Goal: Transaction & Acquisition: Purchase product/service

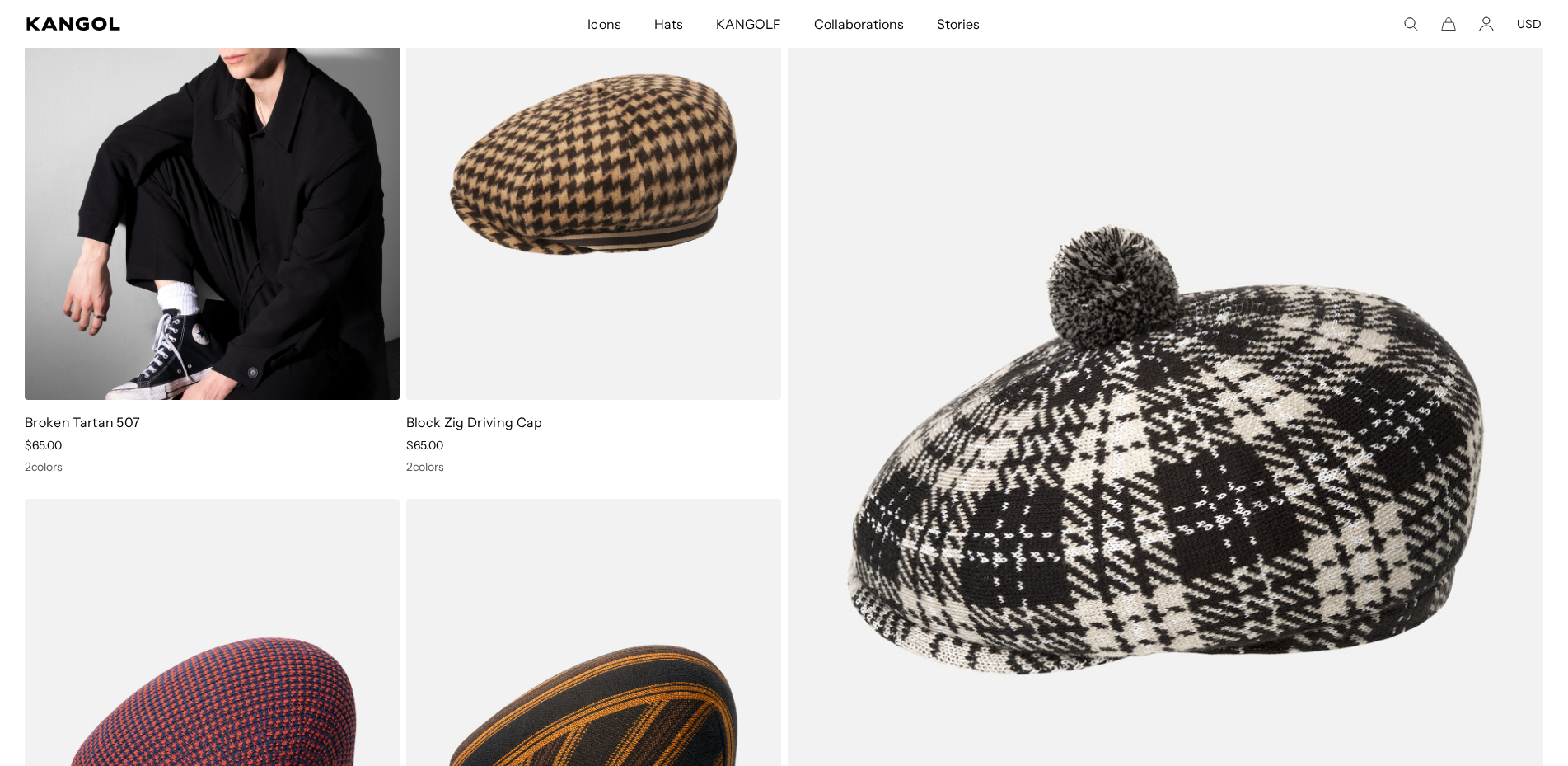
click at [311, 206] on img at bounding box center [213, 164] width 375 height 471
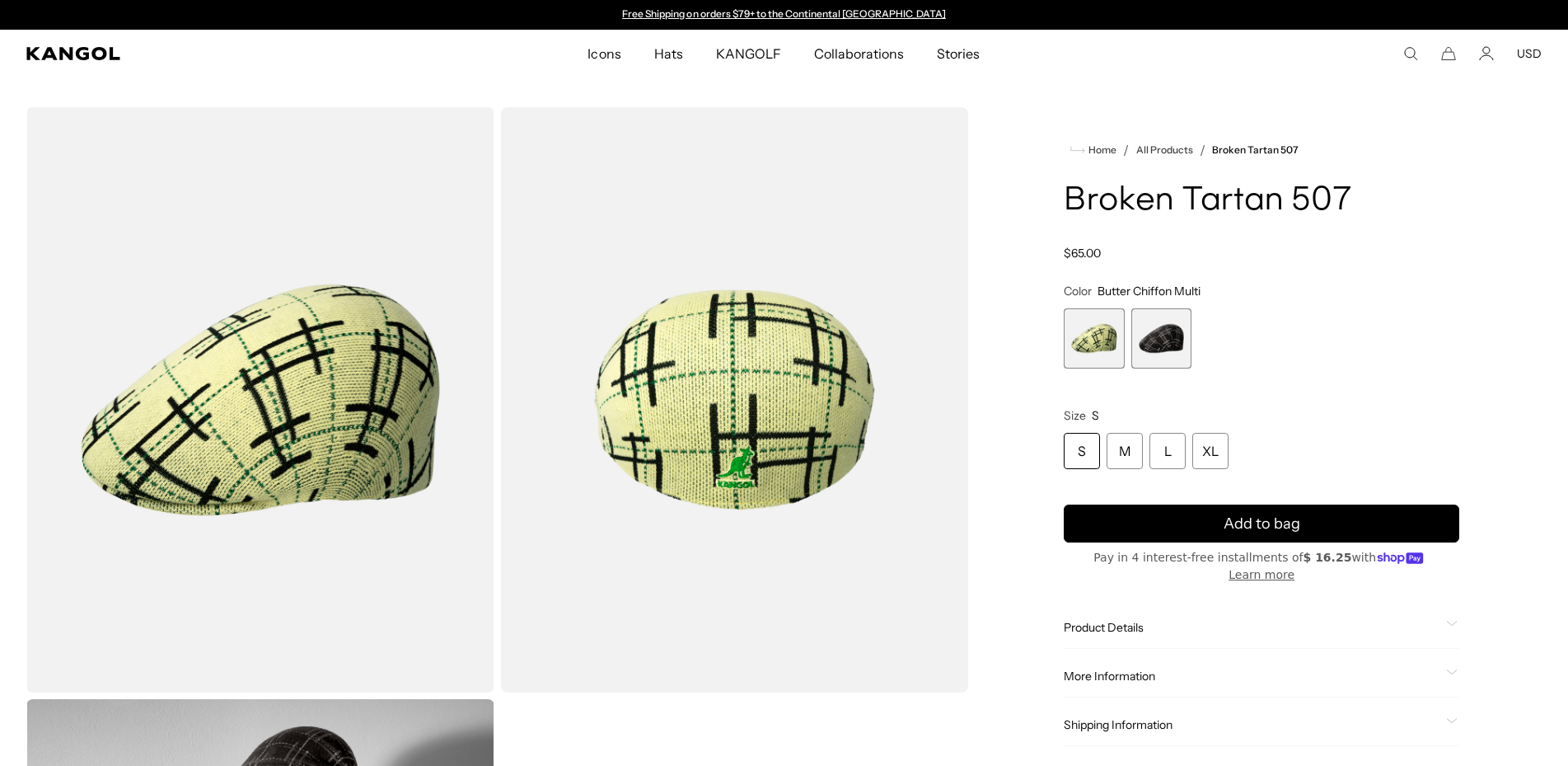
click at [1151, 334] on span "2 of 2" at bounding box center [1161, 338] width 61 height 61
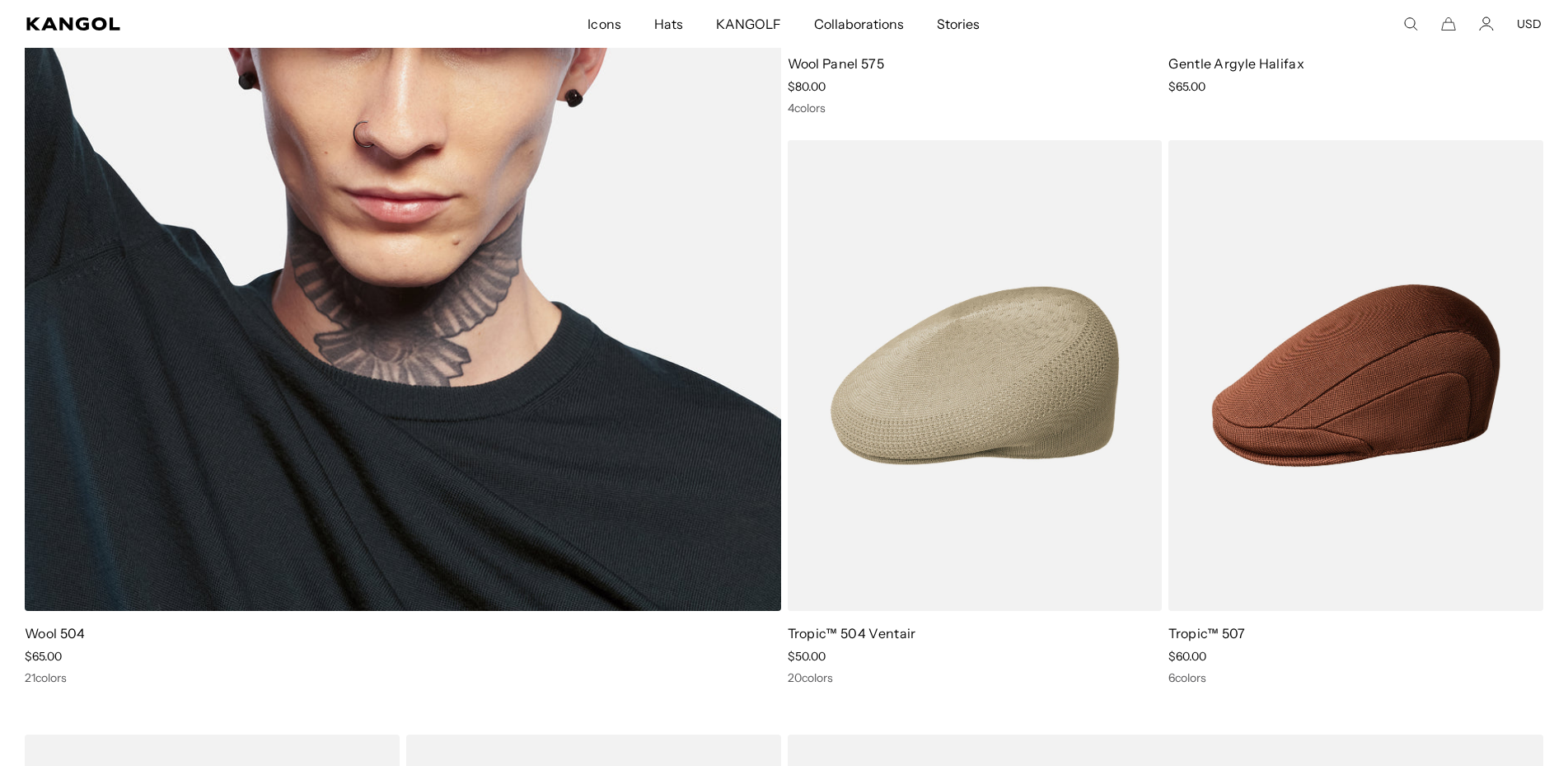
scroll to position [1850, 0]
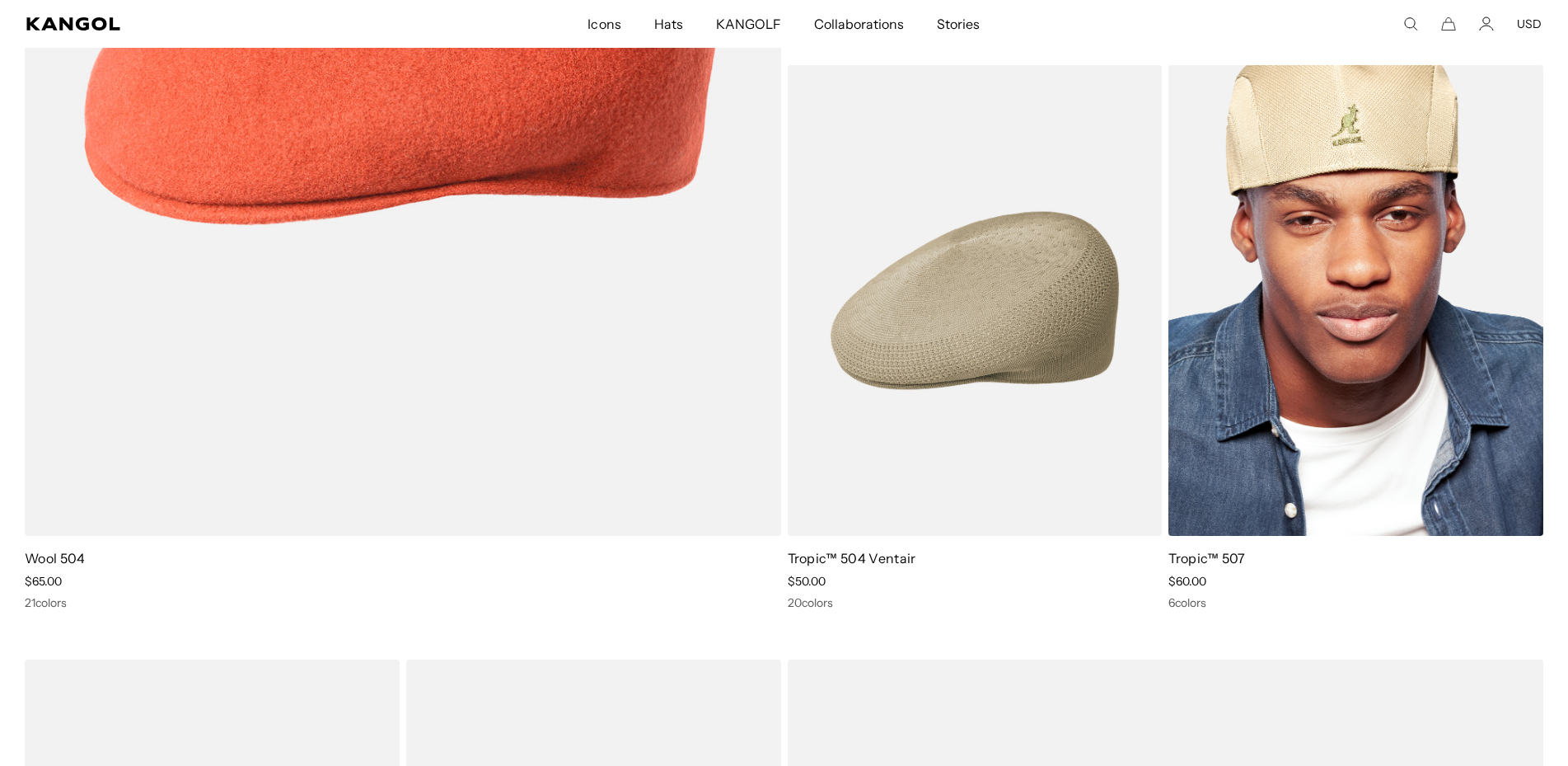
click at [1356, 380] on img at bounding box center [1355, 300] width 375 height 471
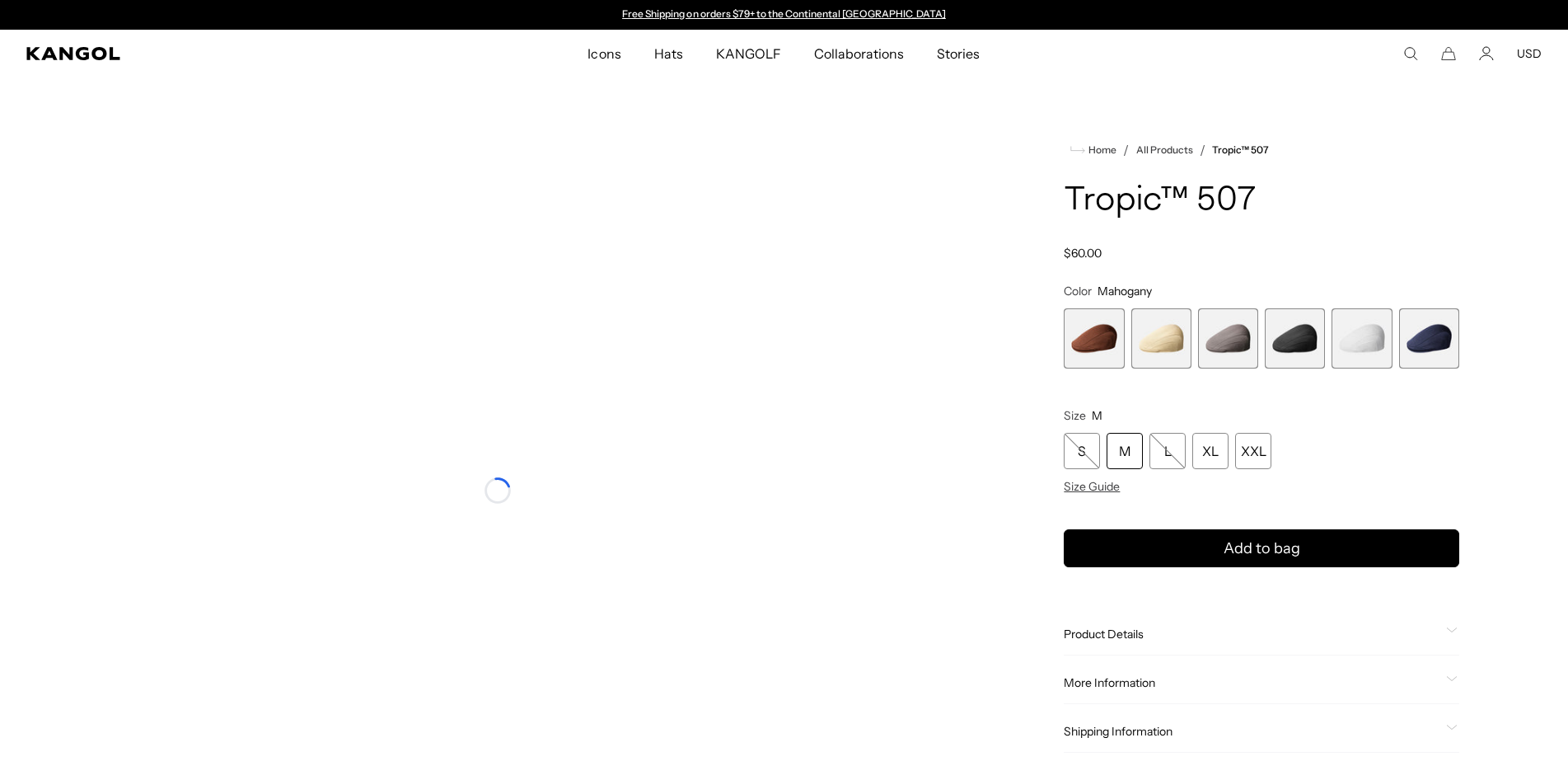
click at [1238, 351] on span "3 of 6" at bounding box center [1227, 338] width 61 height 61
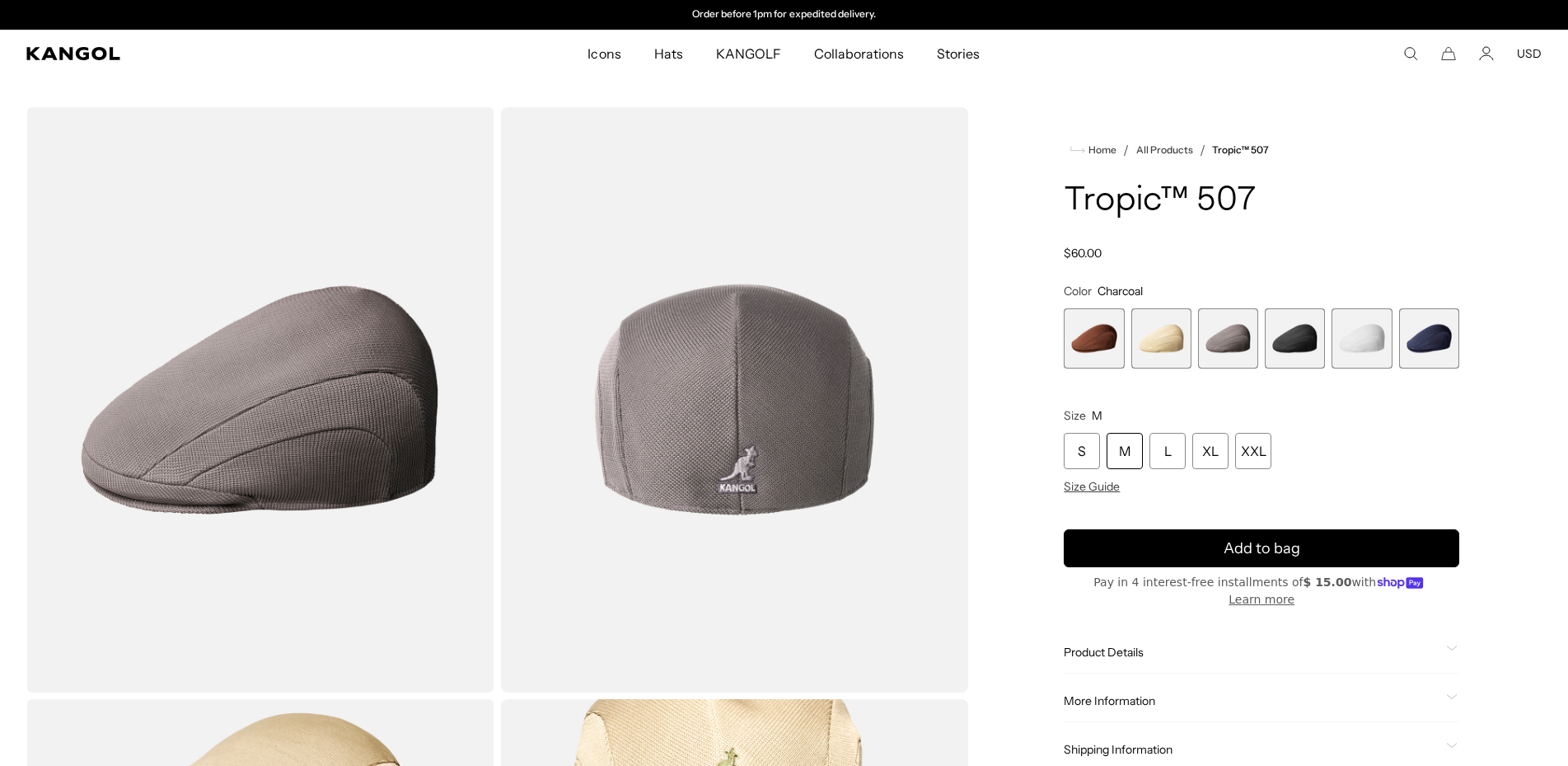
click at [1294, 345] on span "4 of 6" at bounding box center [1294, 338] width 61 height 61
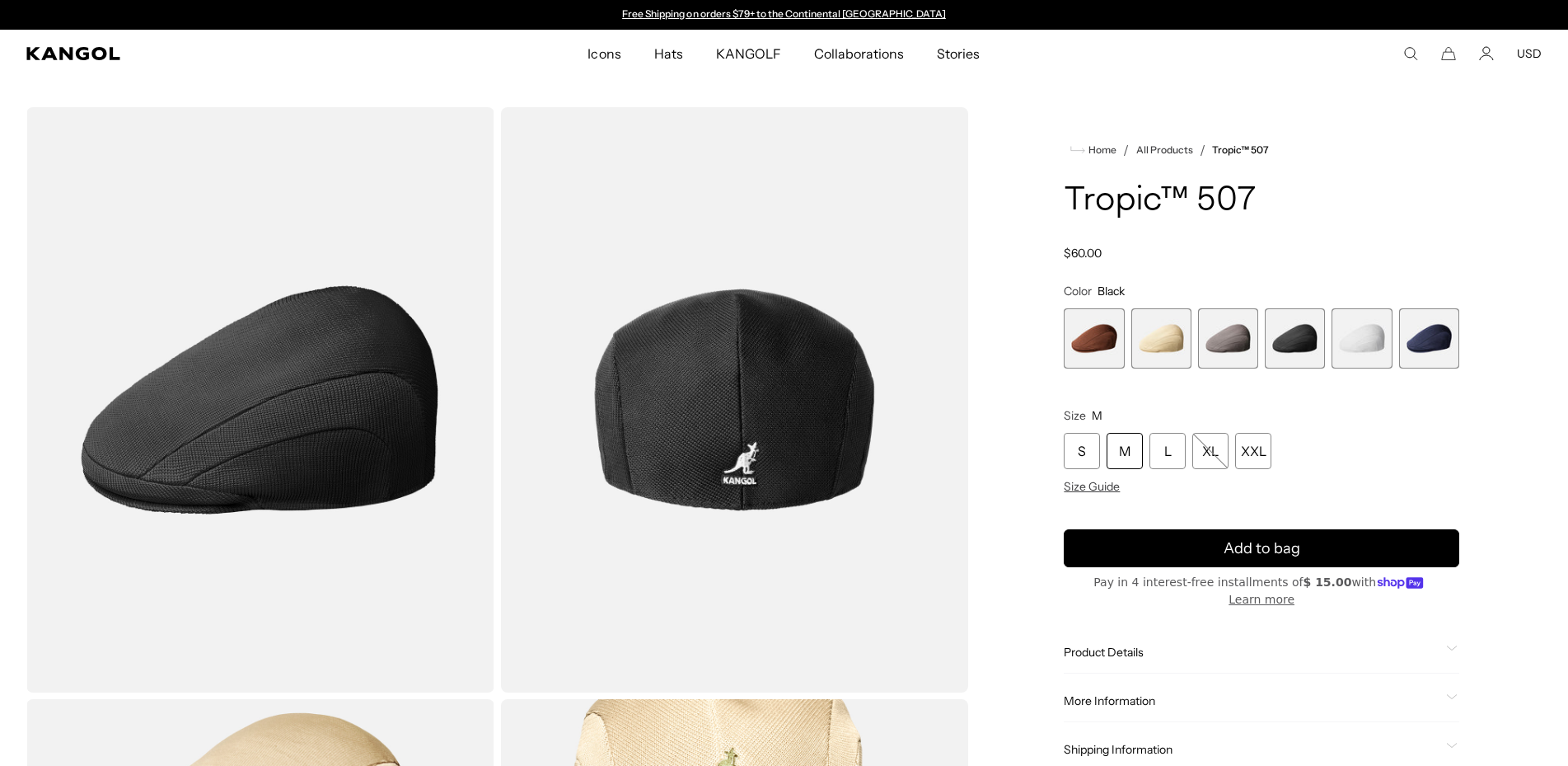
click at [1227, 351] on span "3 of 6" at bounding box center [1227, 338] width 61 height 61
click at [1220, 346] on span "3 of 6" at bounding box center [1227, 338] width 61 height 61
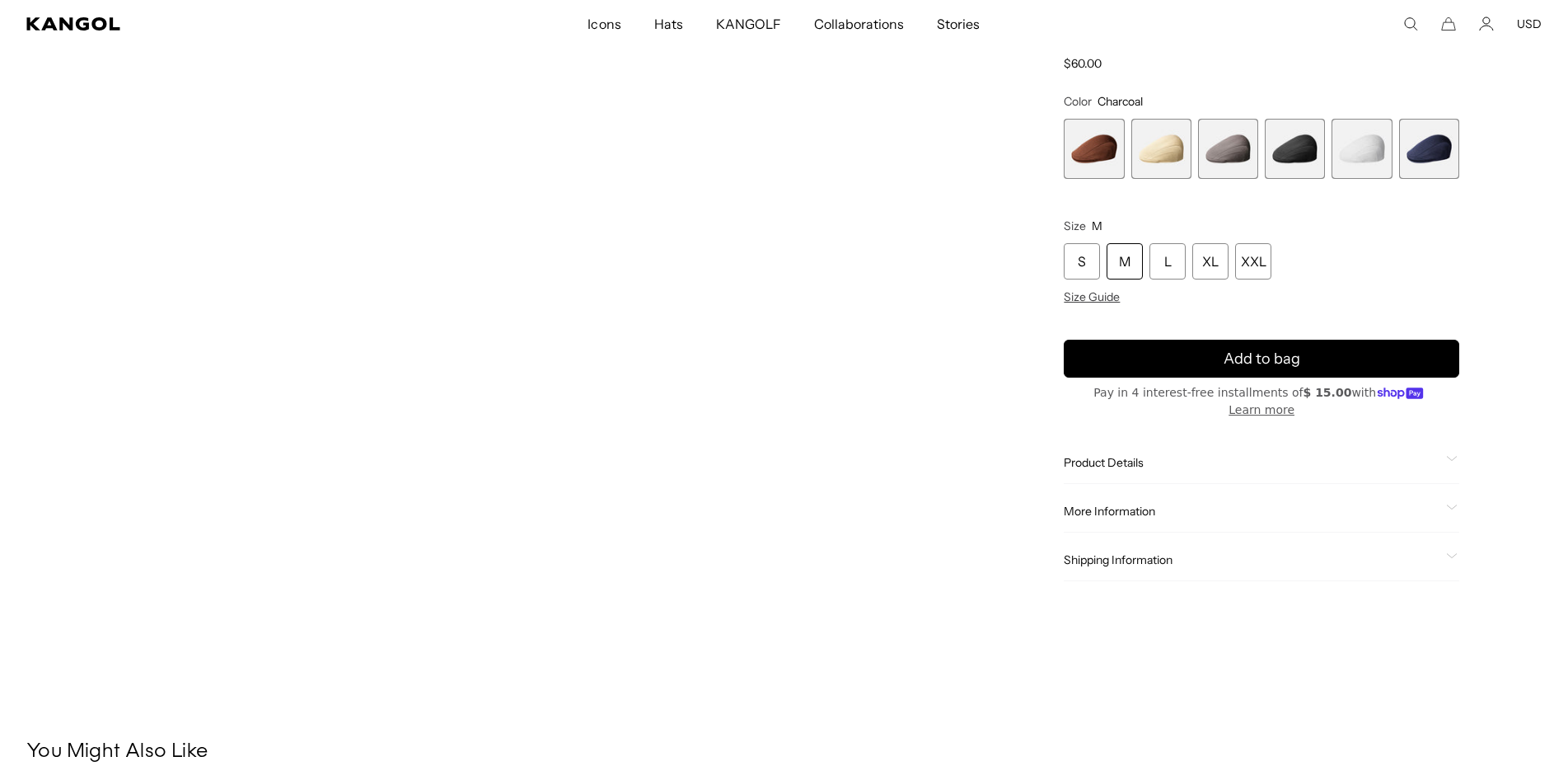
scroll to position [0, 340]
click at [466, 380] on video "Gallery Viewer" at bounding box center [260, 321] width 468 height 585
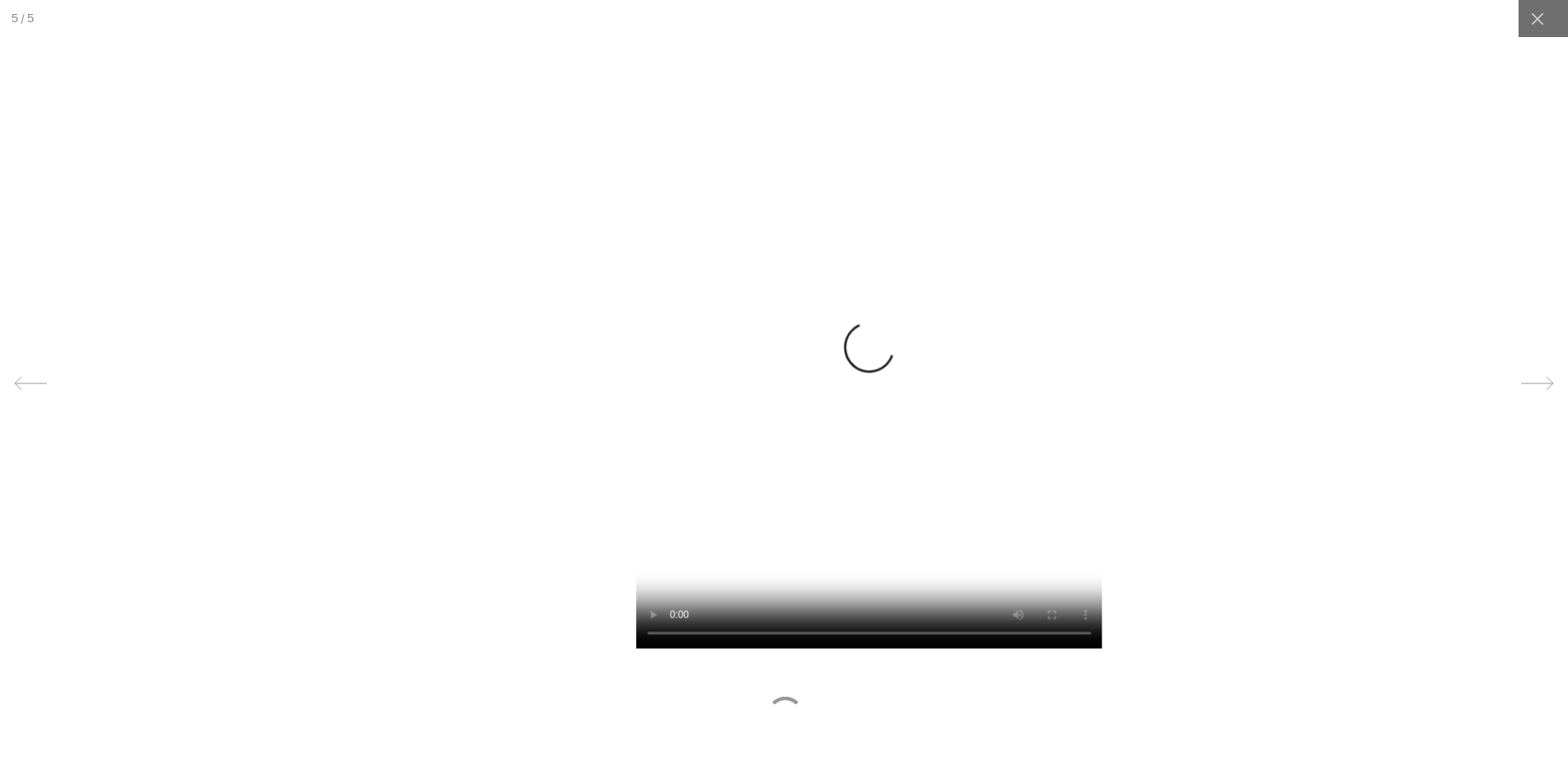
drag, startPoint x: 307, startPoint y: 363, endPoint x: 391, endPoint y: 371, distance: 84.4
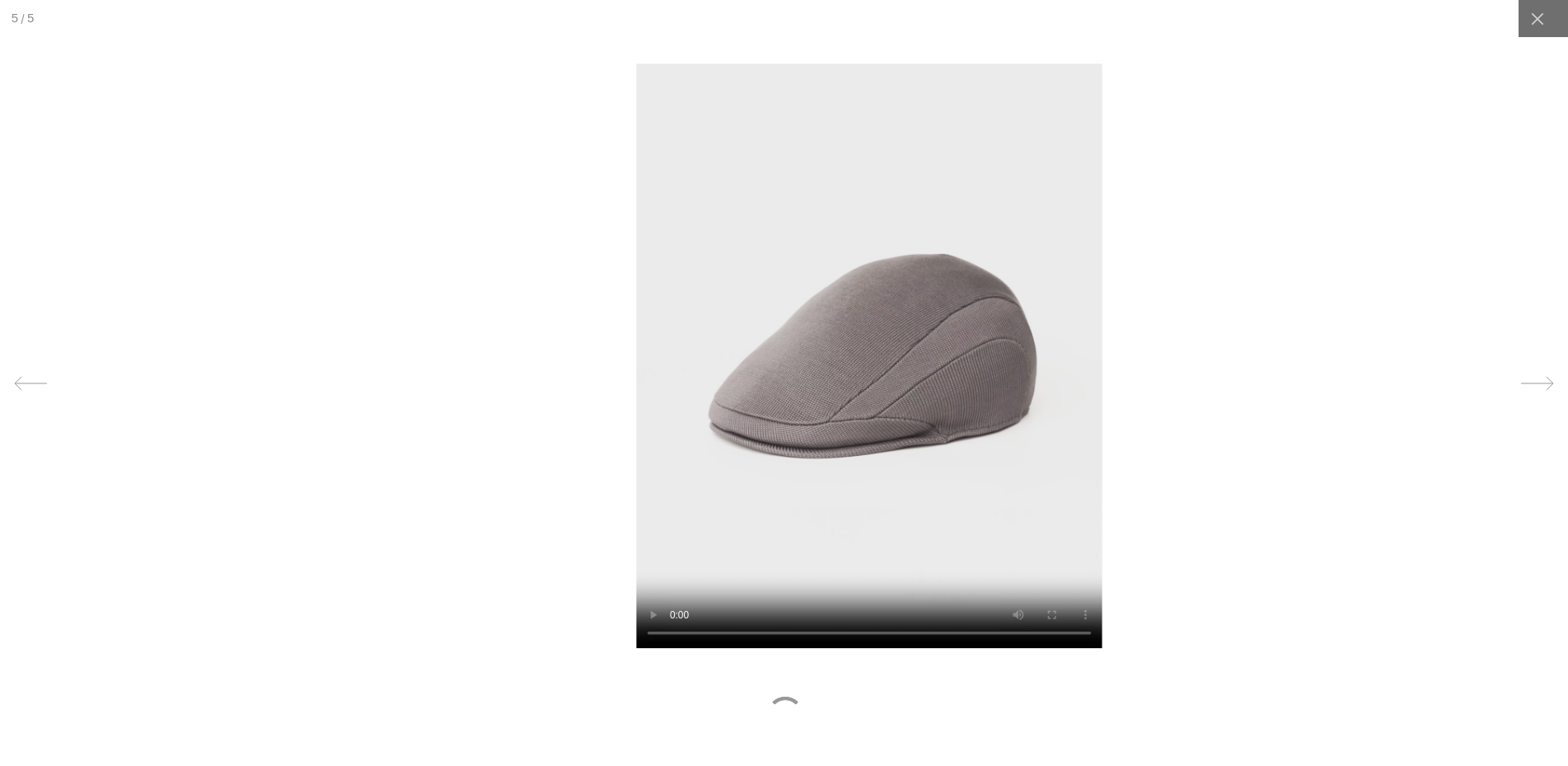
click at [391, 371] on div at bounding box center [869, 383] width 1568 height 766
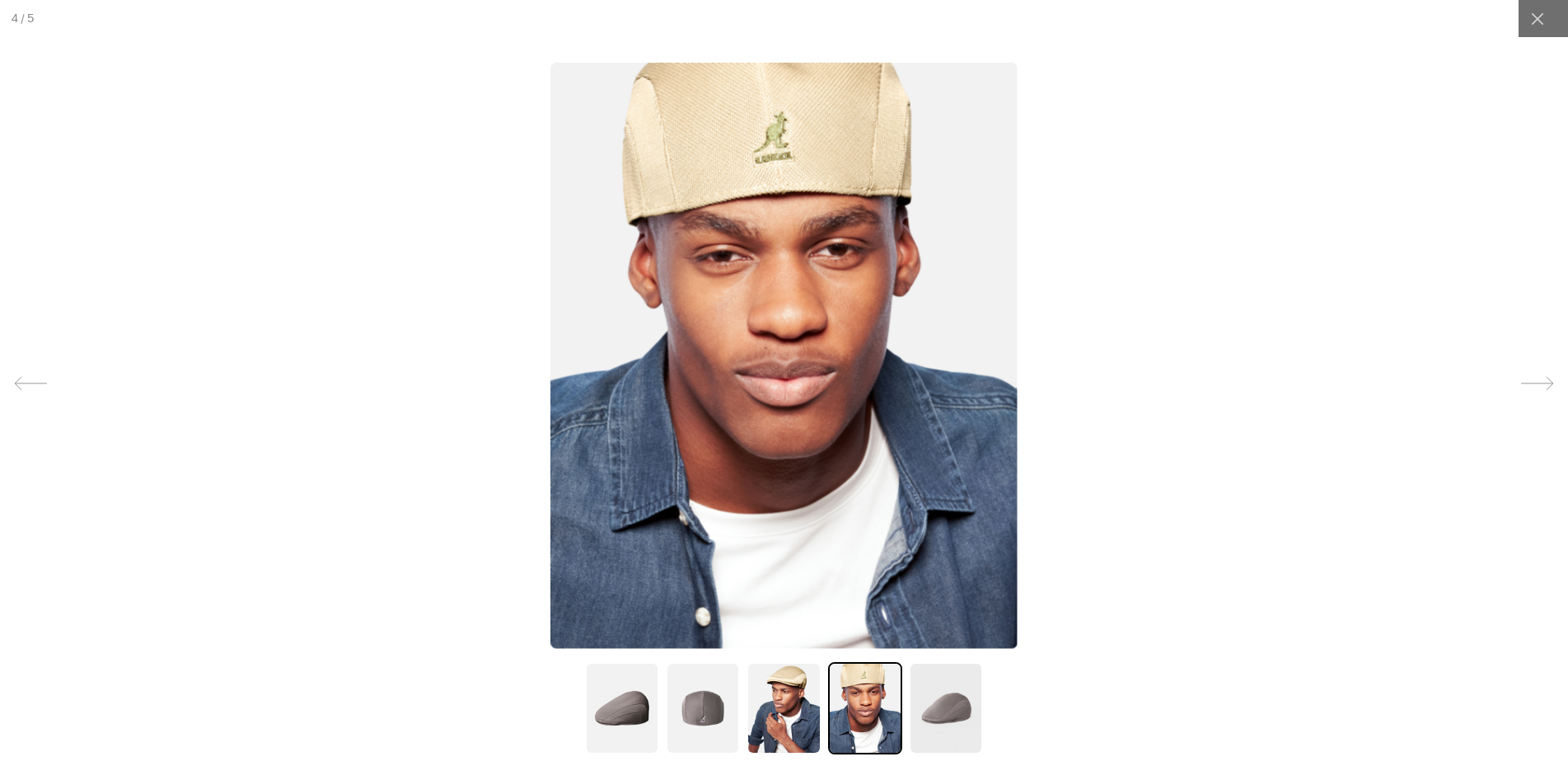
scroll to position [0, 0]
click at [614, 713] on img at bounding box center [621, 708] width 74 height 92
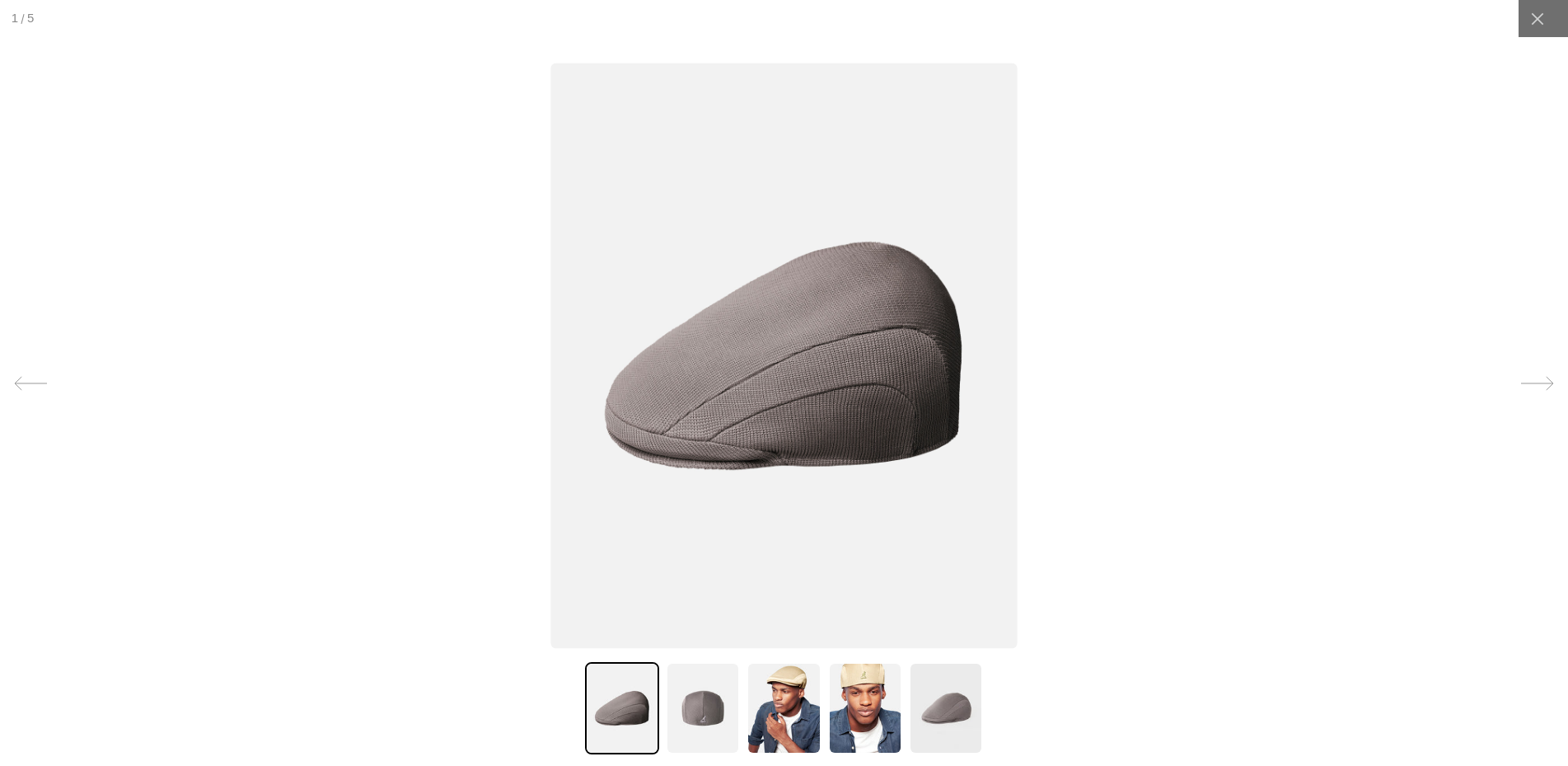
click at [689, 712] on img at bounding box center [702, 708] width 74 height 92
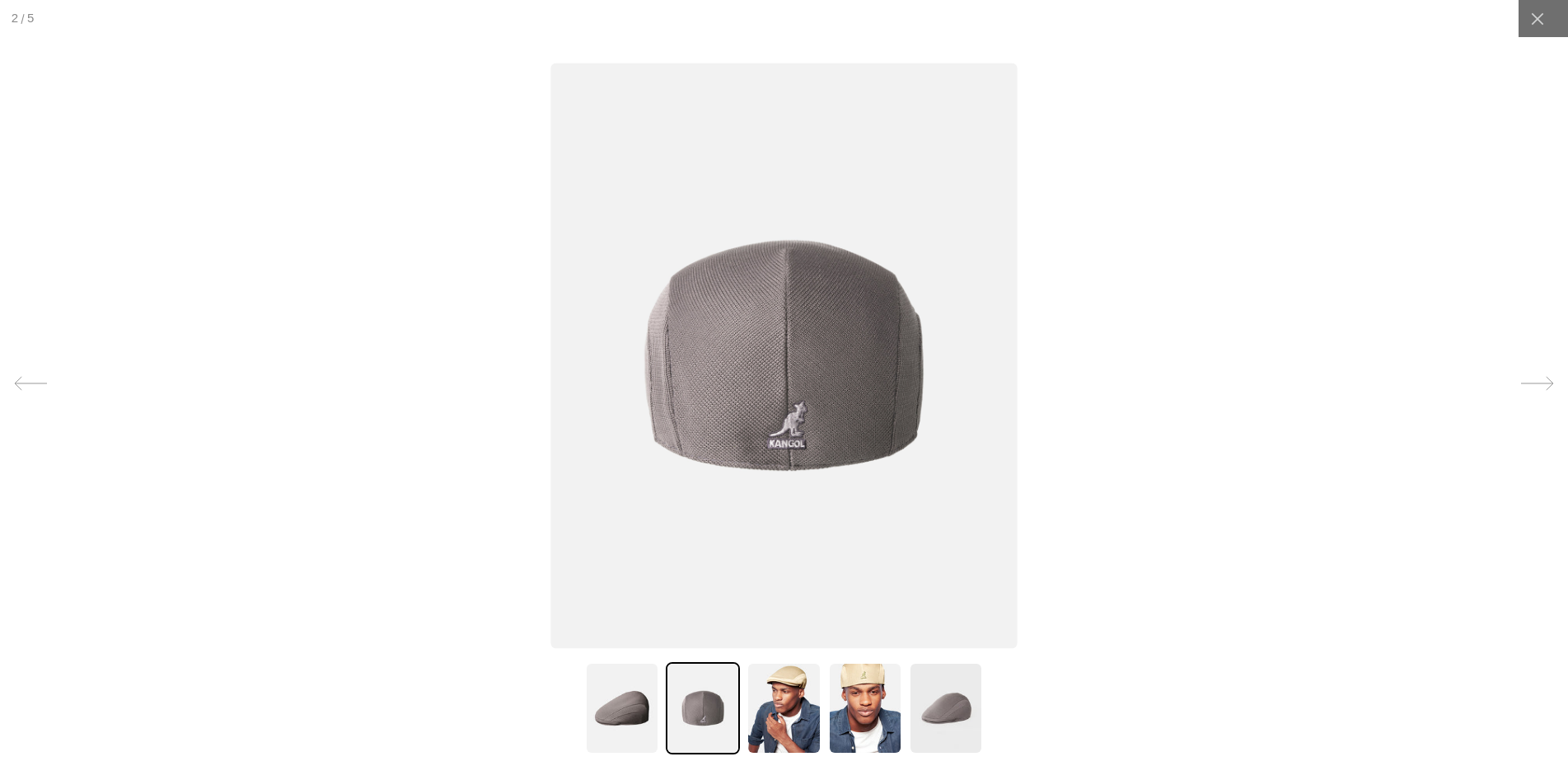
scroll to position [0, 340]
click at [931, 718] on img at bounding box center [946, 708] width 74 height 92
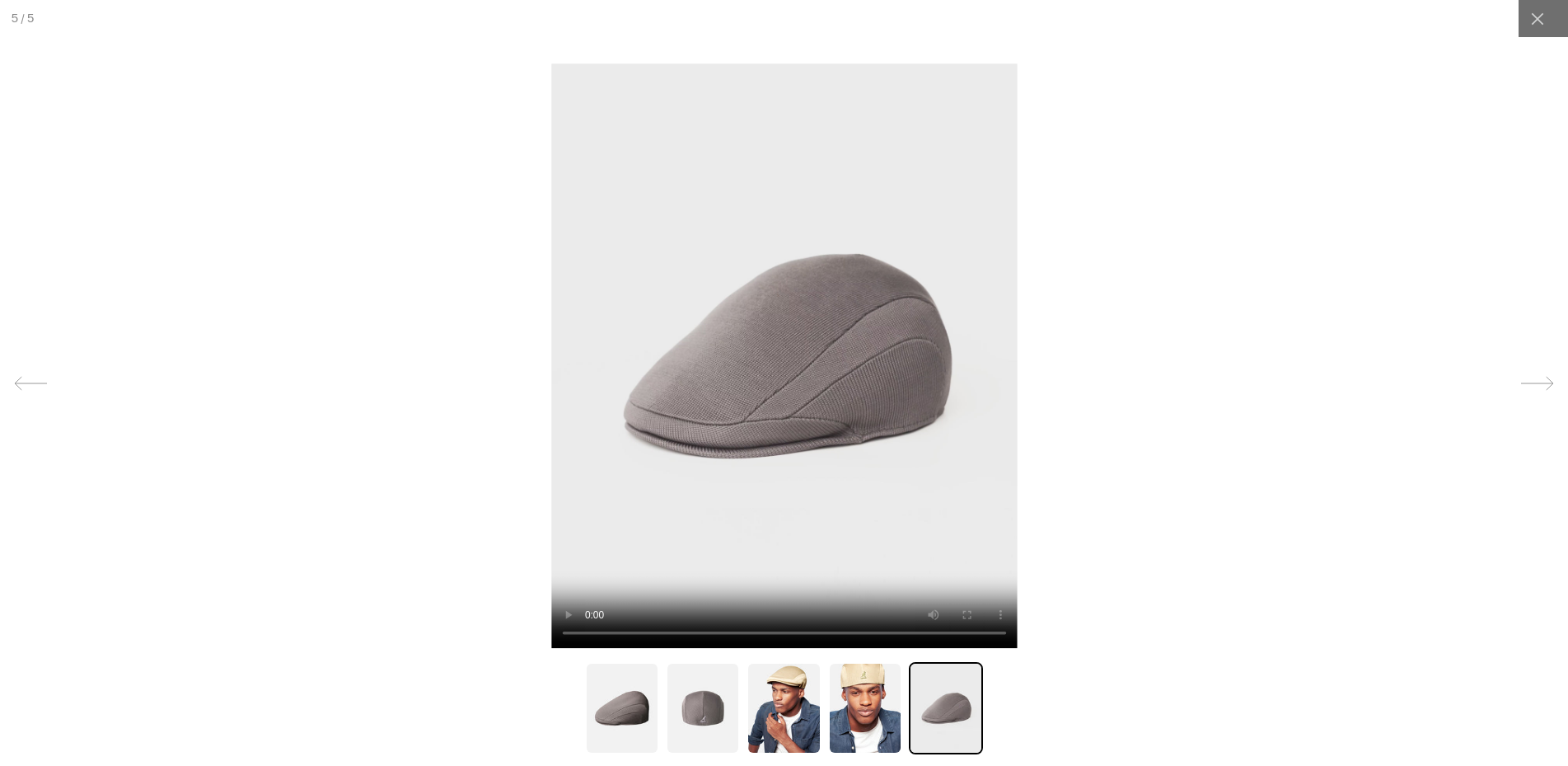
scroll to position [0, 0]
click at [1540, 15] on icon at bounding box center [1536, 18] width 13 height 13
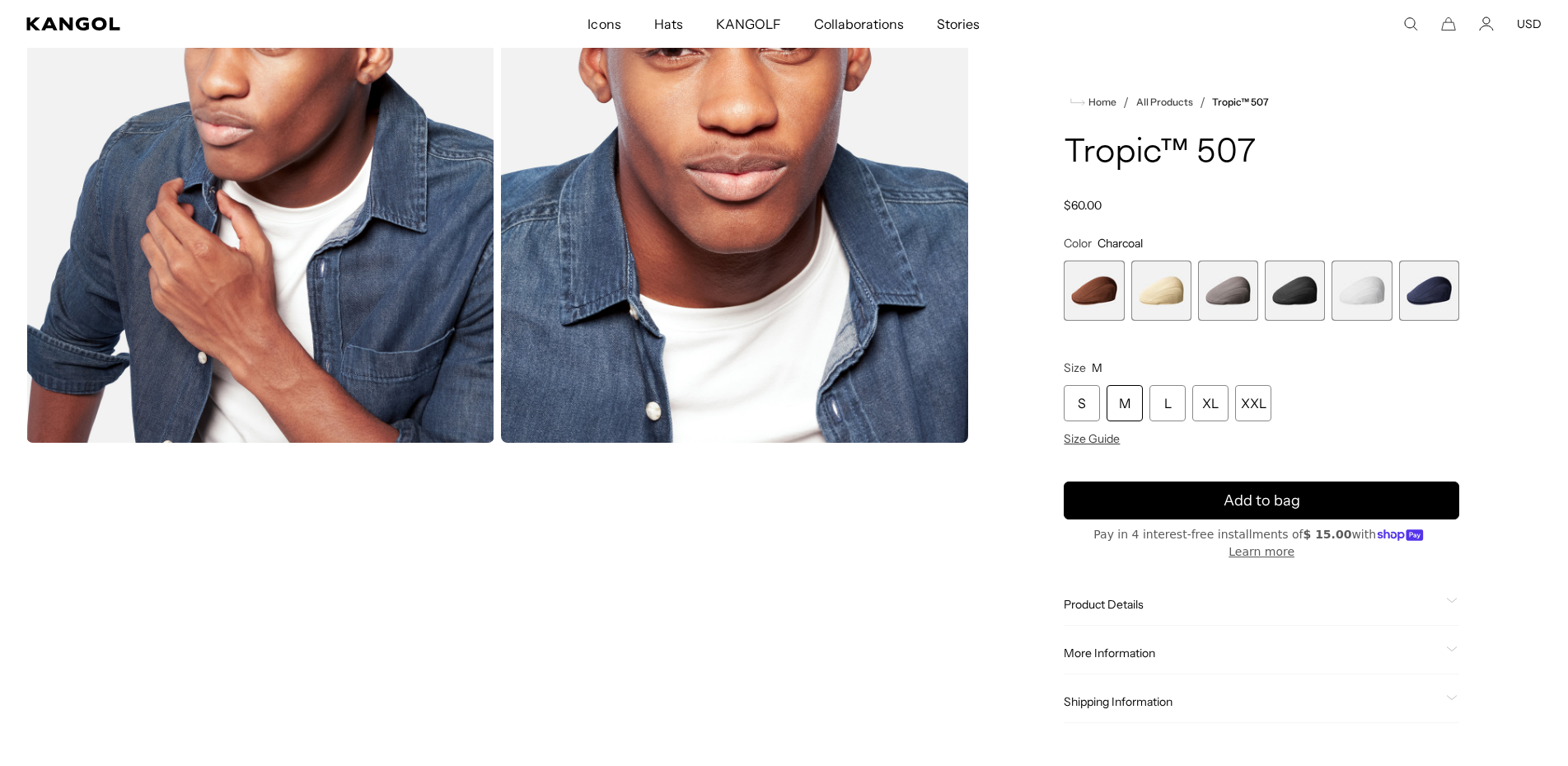
scroll to position [0, 340]
click at [1176, 301] on span "2 of 6" at bounding box center [1161, 291] width 61 height 61
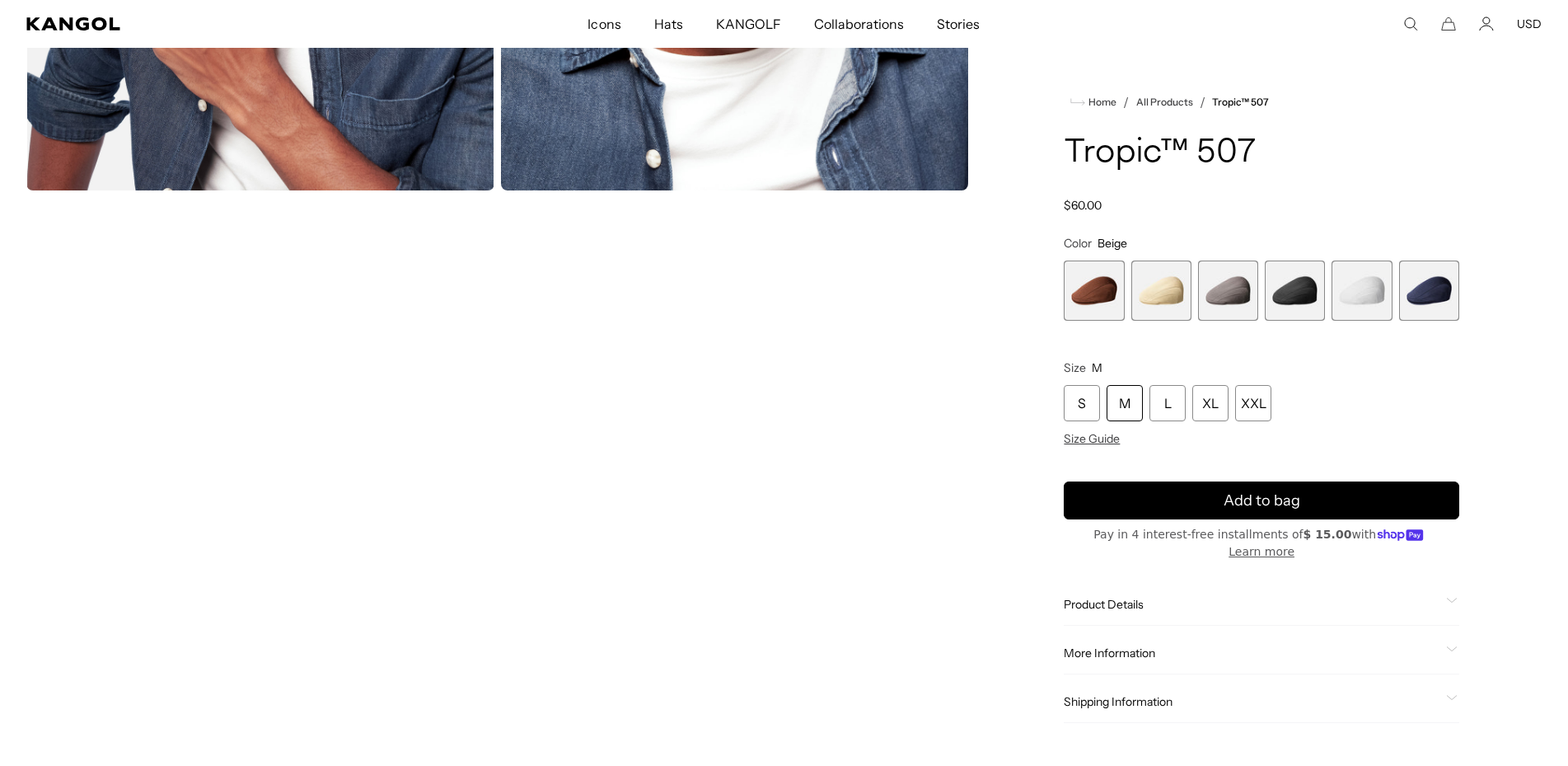
click at [1227, 302] on span "3 of 6" at bounding box center [1227, 291] width 61 height 61
click at [1154, 293] on span "2 of 6" at bounding box center [1161, 291] width 61 height 61
click at [1310, 308] on span "4 of 6" at bounding box center [1294, 291] width 61 height 61
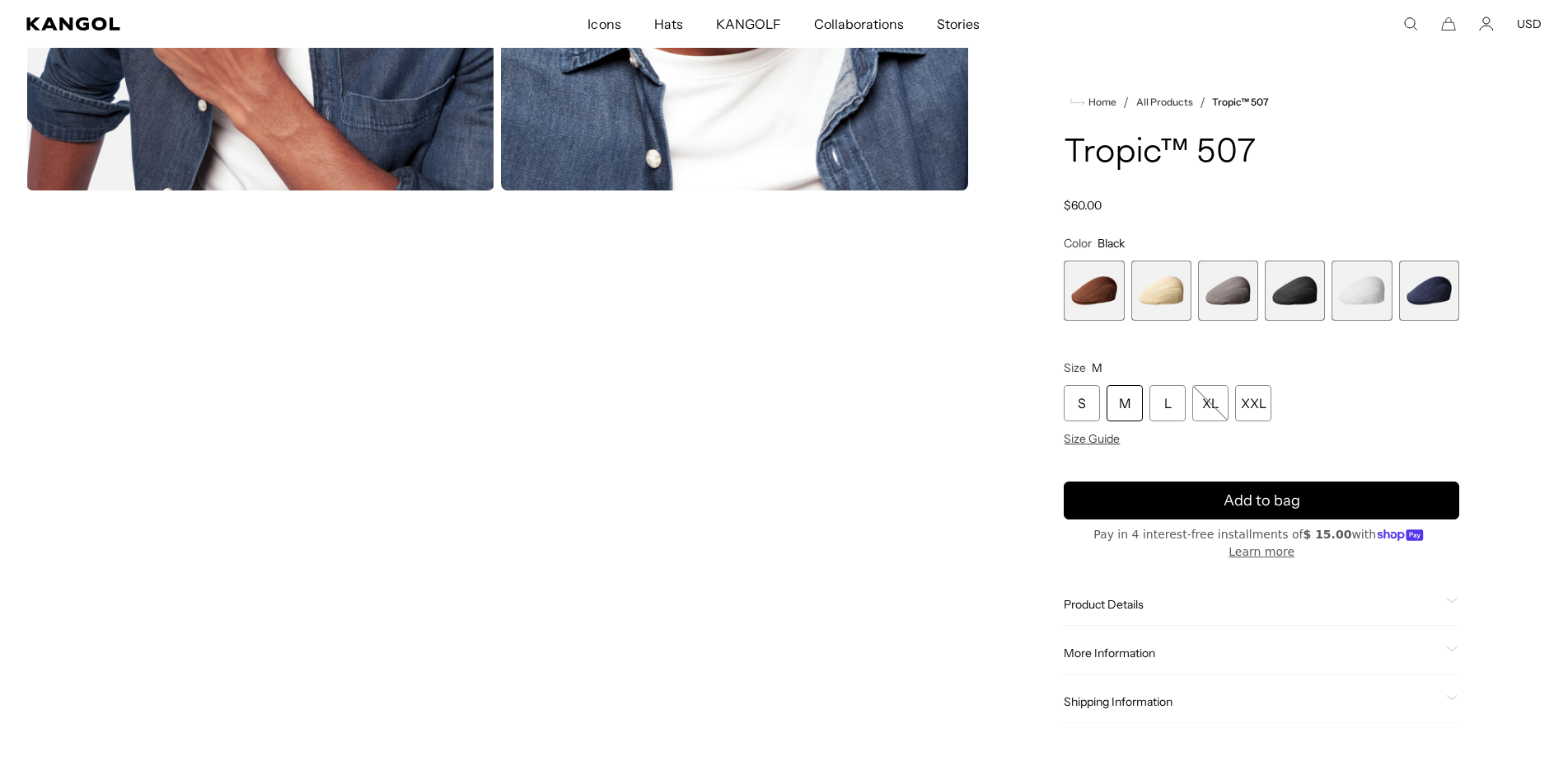
click at [1372, 300] on span "5 of 6" at bounding box center [1361, 291] width 61 height 61
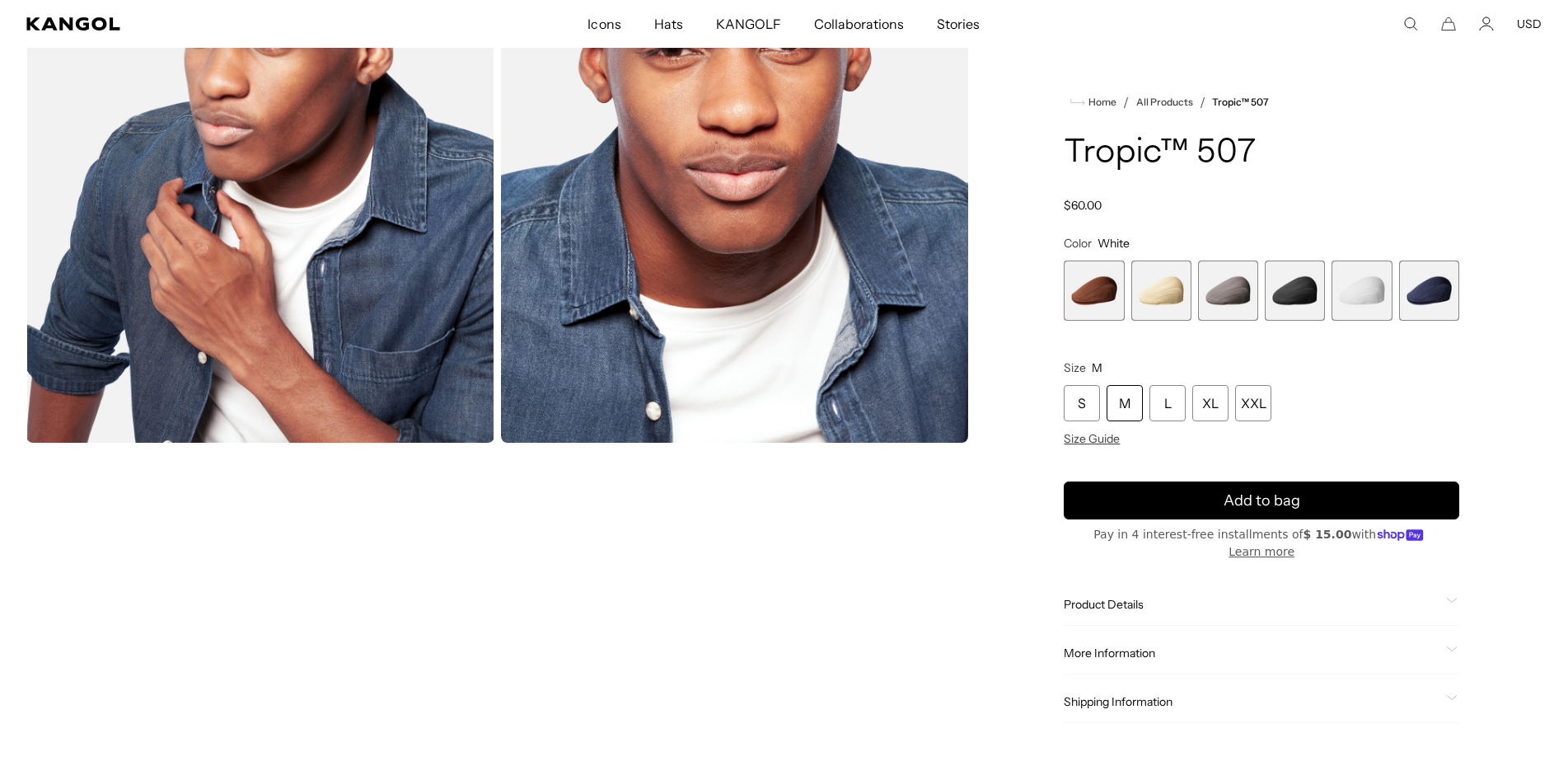
scroll to position [0, 340]
drag, startPoint x: 1068, startPoint y: 147, endPoint x: 1260, endPoint y: 157, distance: 192.3
click at [1260, 157] on h1 "Tropic™ 507" at bounding box center [1261, 153] width 395 height 37
copy h1 "Tropic™ 507"
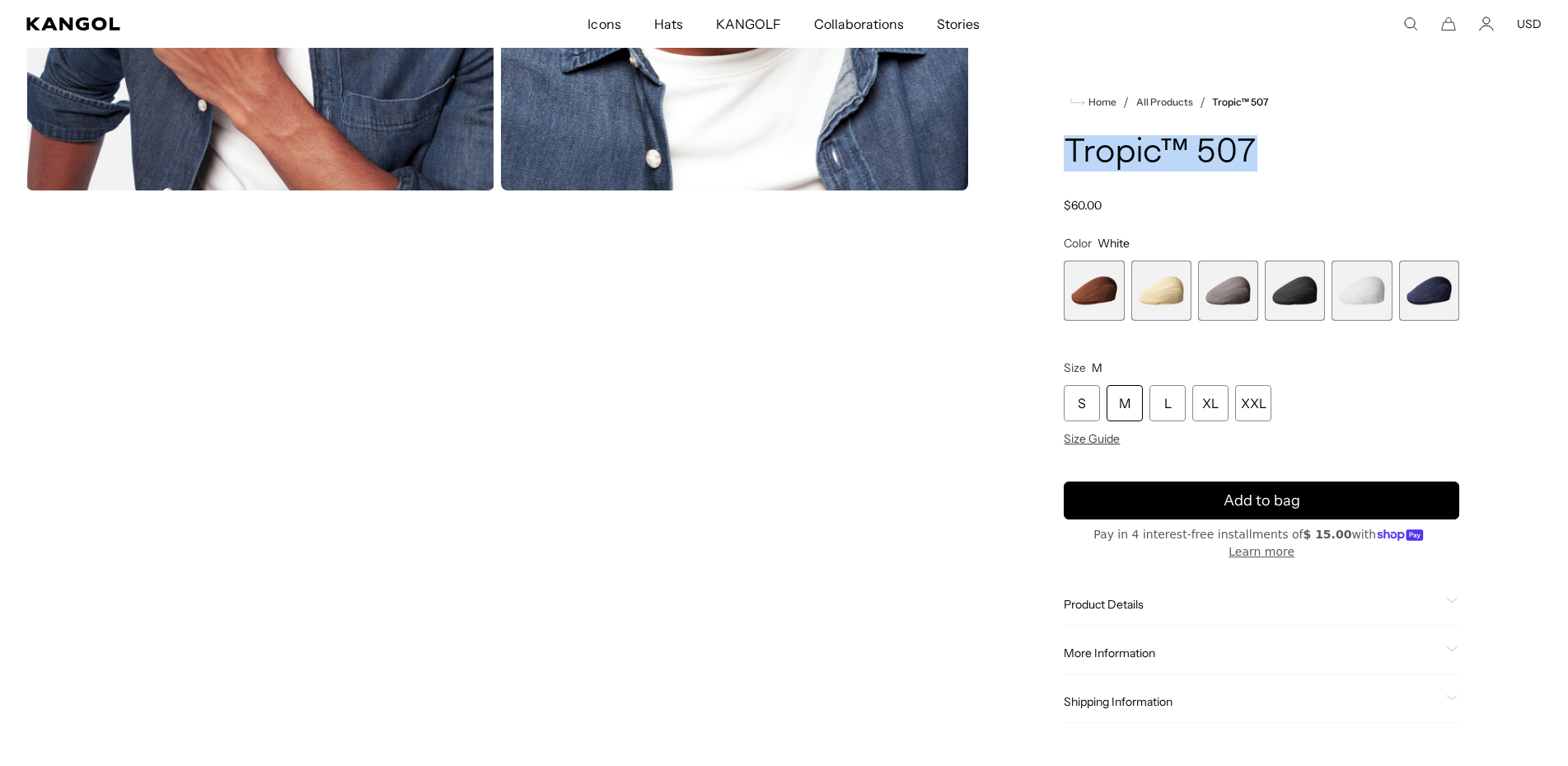
click at [1224, 290] on span "3 of 6" at bounding box center [1227, 291] width 61 height 61
drag, startPoint x: 1100, startPoint y: 241, endPoint x: 1150, endPoint y: 241, distance: 50.0
click at [1150, 241] on variant-selects "Color Charcoal Previous Next Mahogany Variant sold out or unavailable Beige Var…" at bounding box center [1261, 341] width 395 height 210
copy fieldset "Charcoal Previous Next"
click at [1292, 290] on span "4 of 6" at bounding box center [1294, 291] width 61 height 61
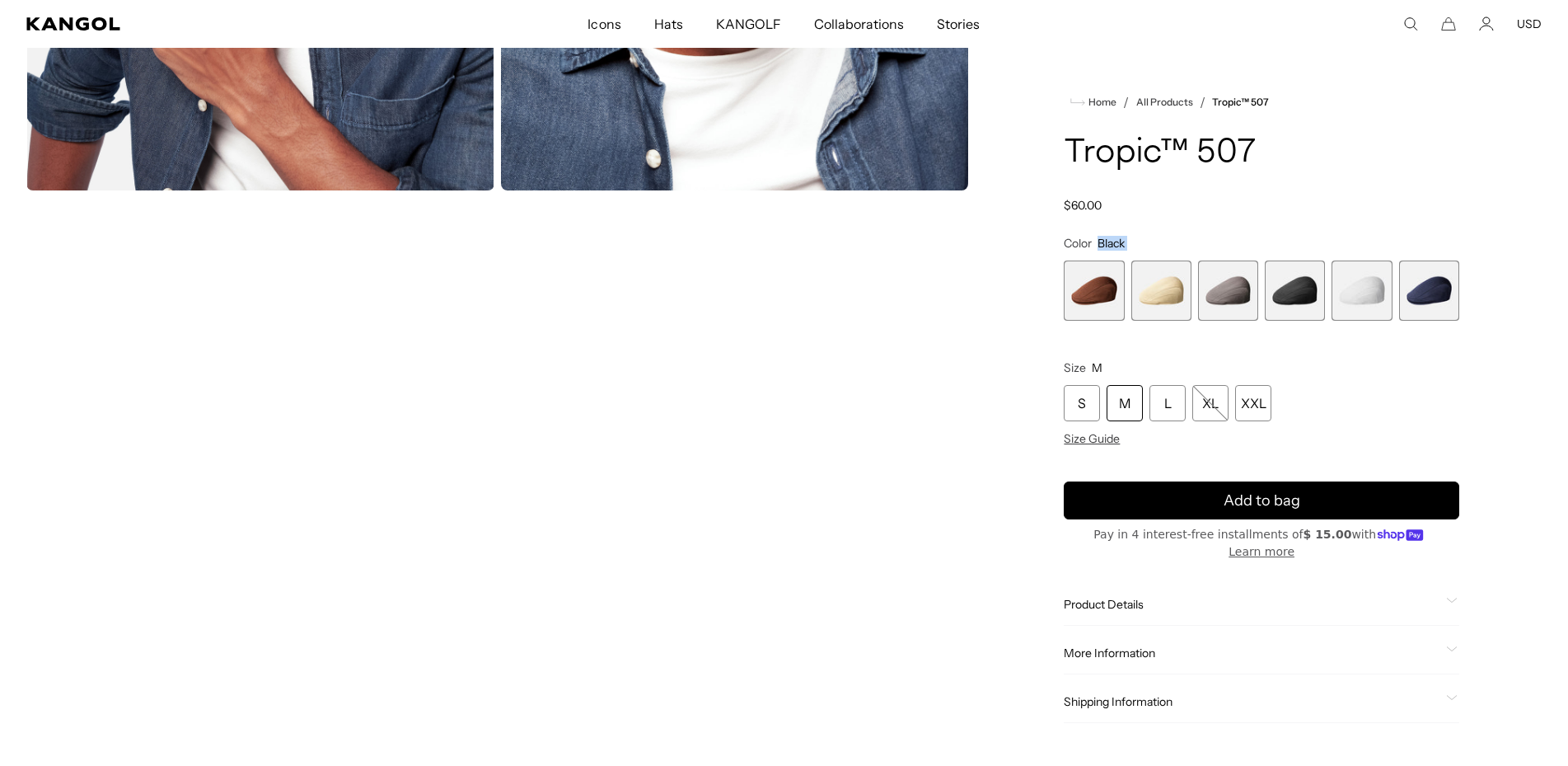
click at [1292, 290] on span "4 of 6" at bounding box center [1294, 291] width 61 height 61
click at [1213, 278] on span "3 of 6" at bounding box center [1227, 291] width 61 height 61
click at [1107, 294] on span "1 of 6" at bounding box center [1094, 291] width 61 height 61
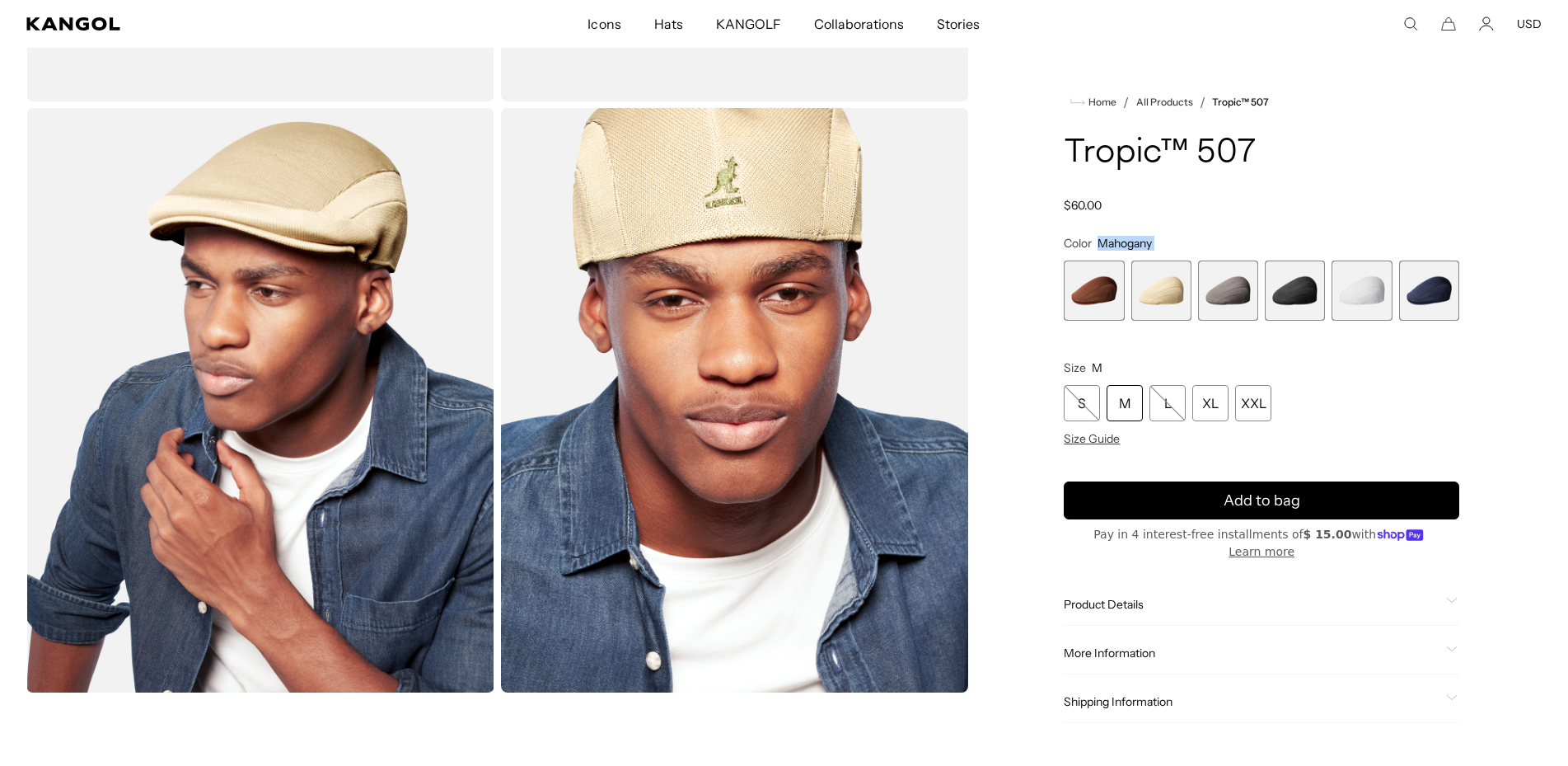
scroll to position [504, 0]
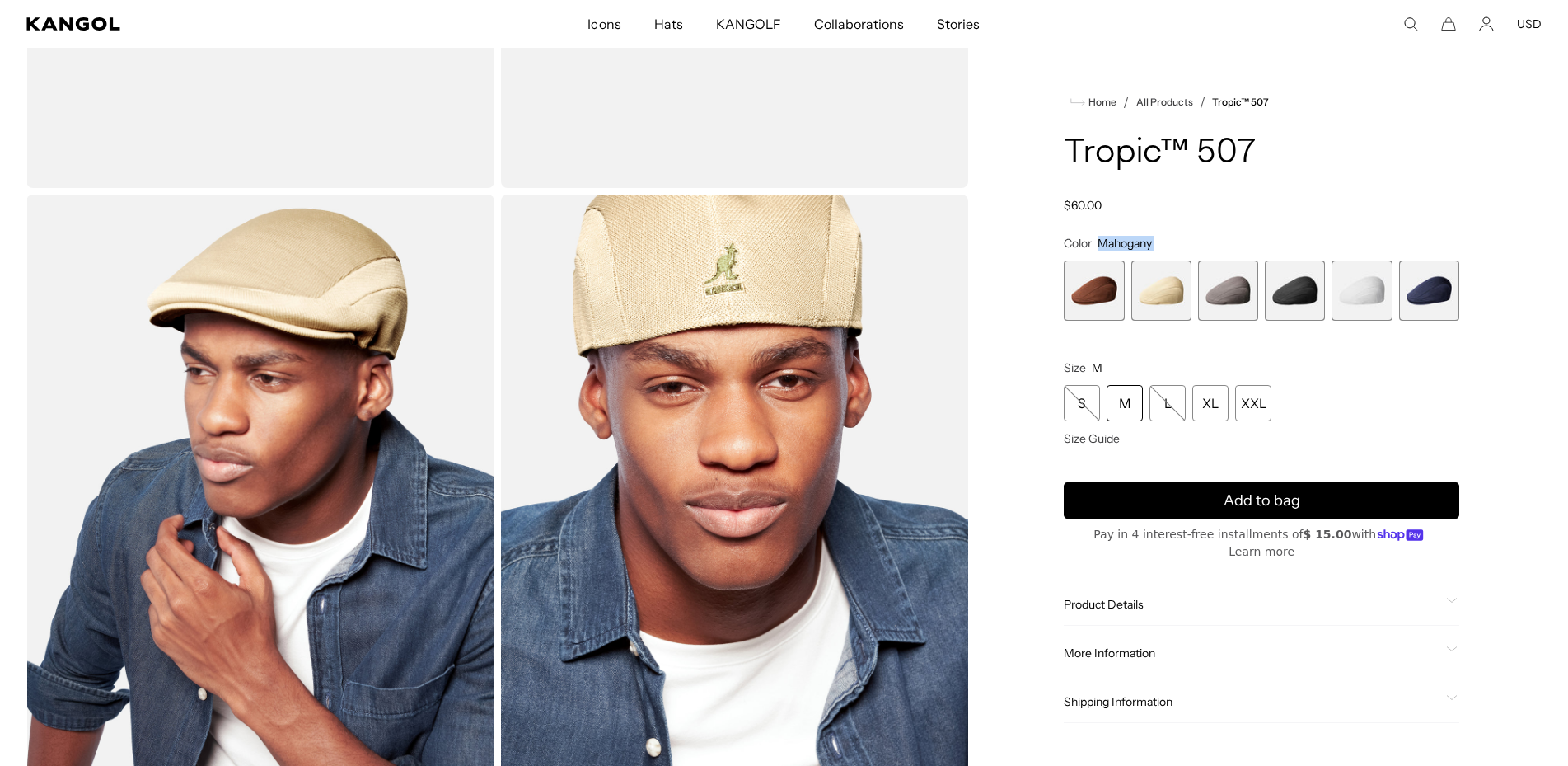
click at [1149, 299] on span "2 of 6" at bounding box center [1161, 291] width 61 height 61
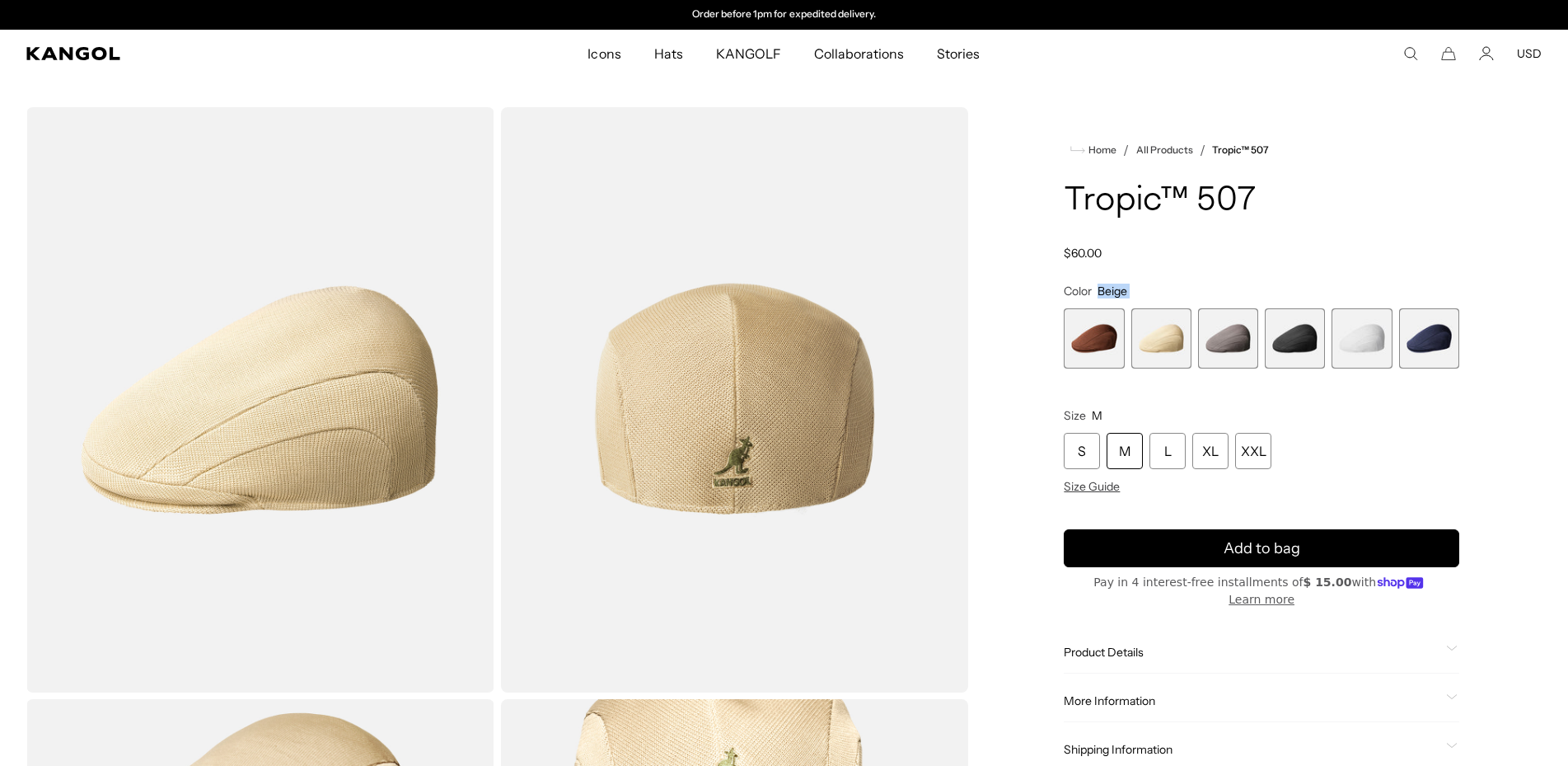
click at [1087, 338] on span "1 of 6" at bounding box center [1094, 338] width 61 height 61
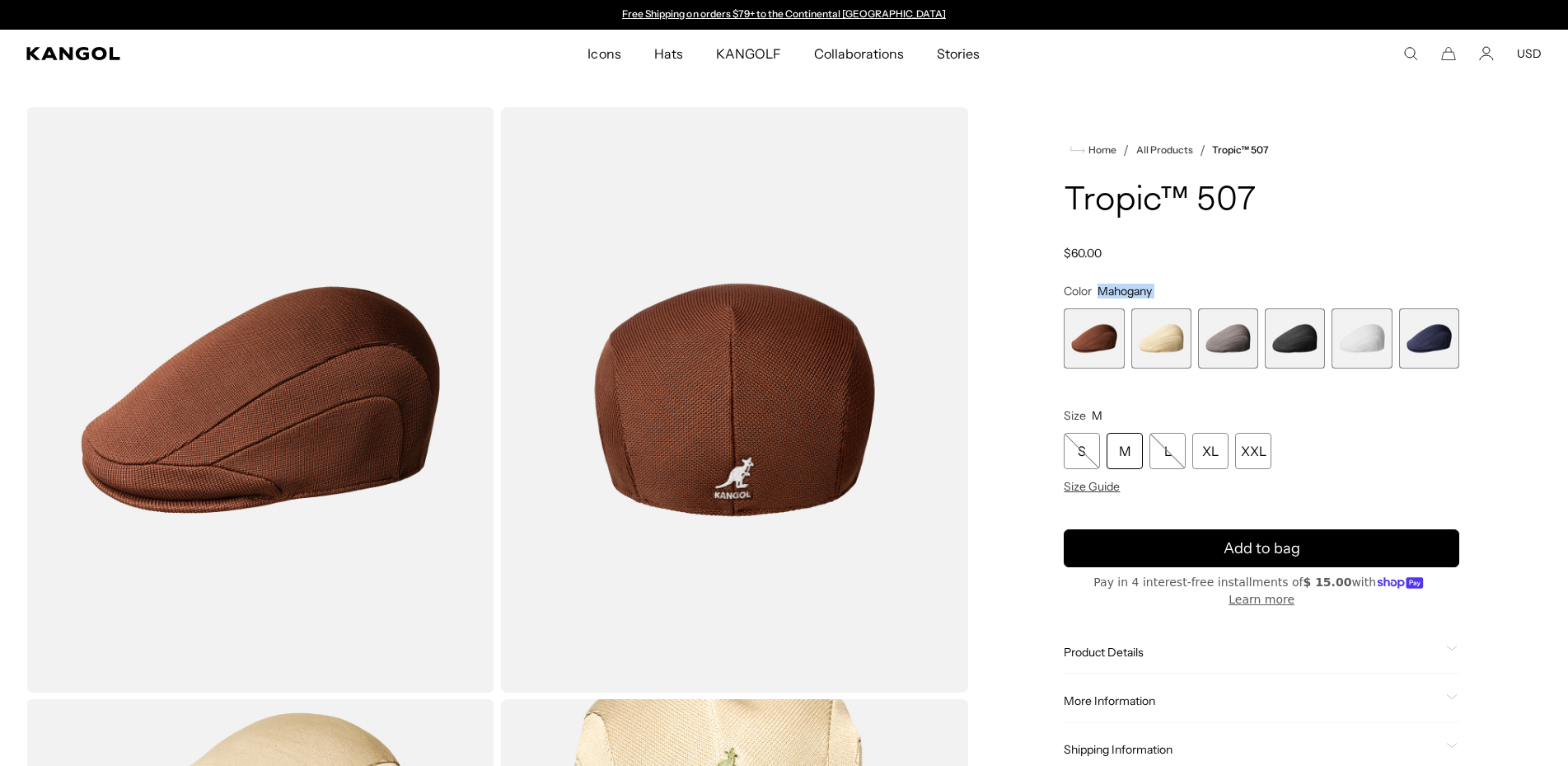
click at [1172, 345] on span "2 of 6" at bounding box center [1161, 338] width 61 height 61
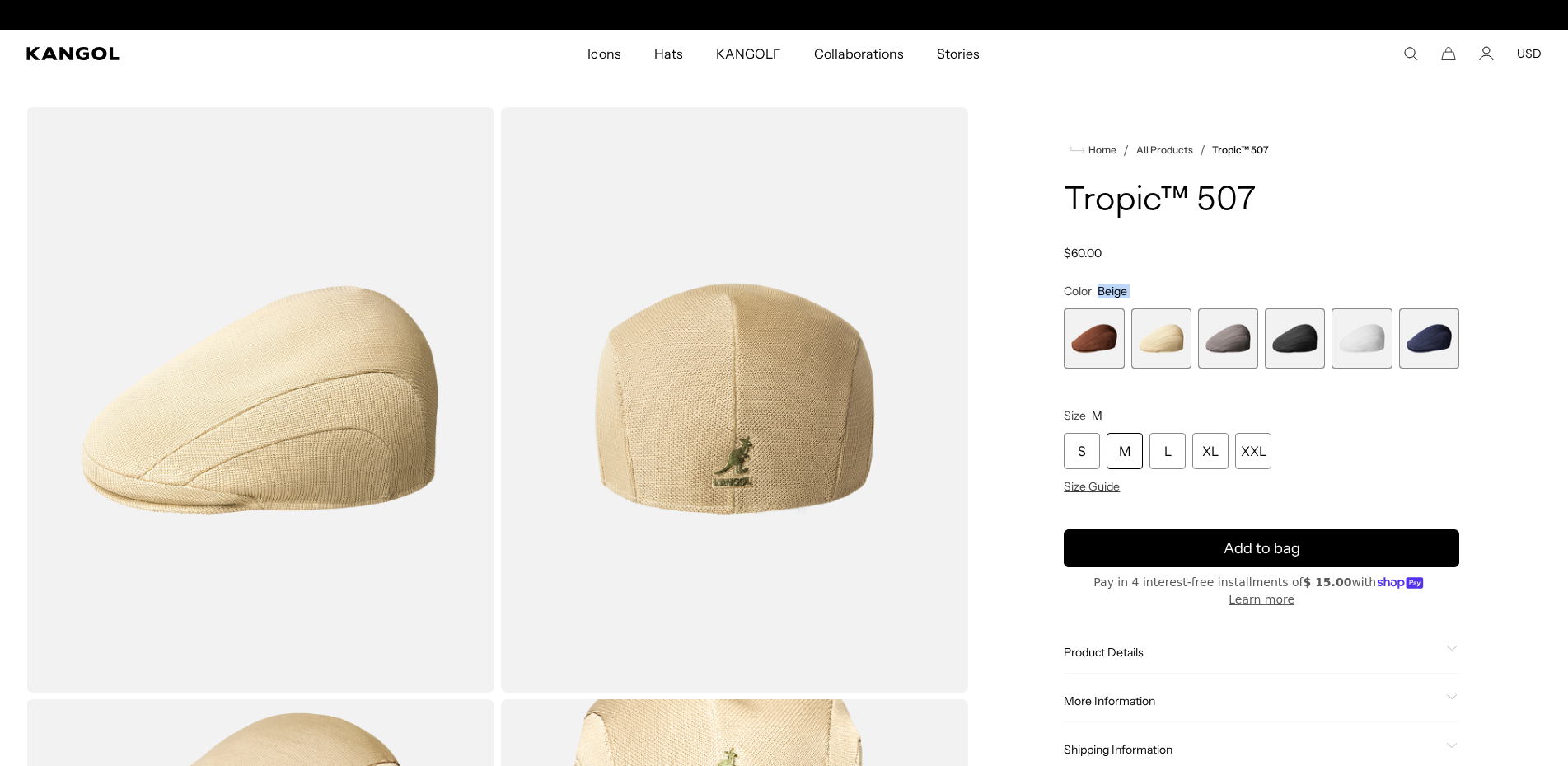
click at [1220, 345] on span "3 of 6" at bounding box center [1227, 338] width 61 height 61
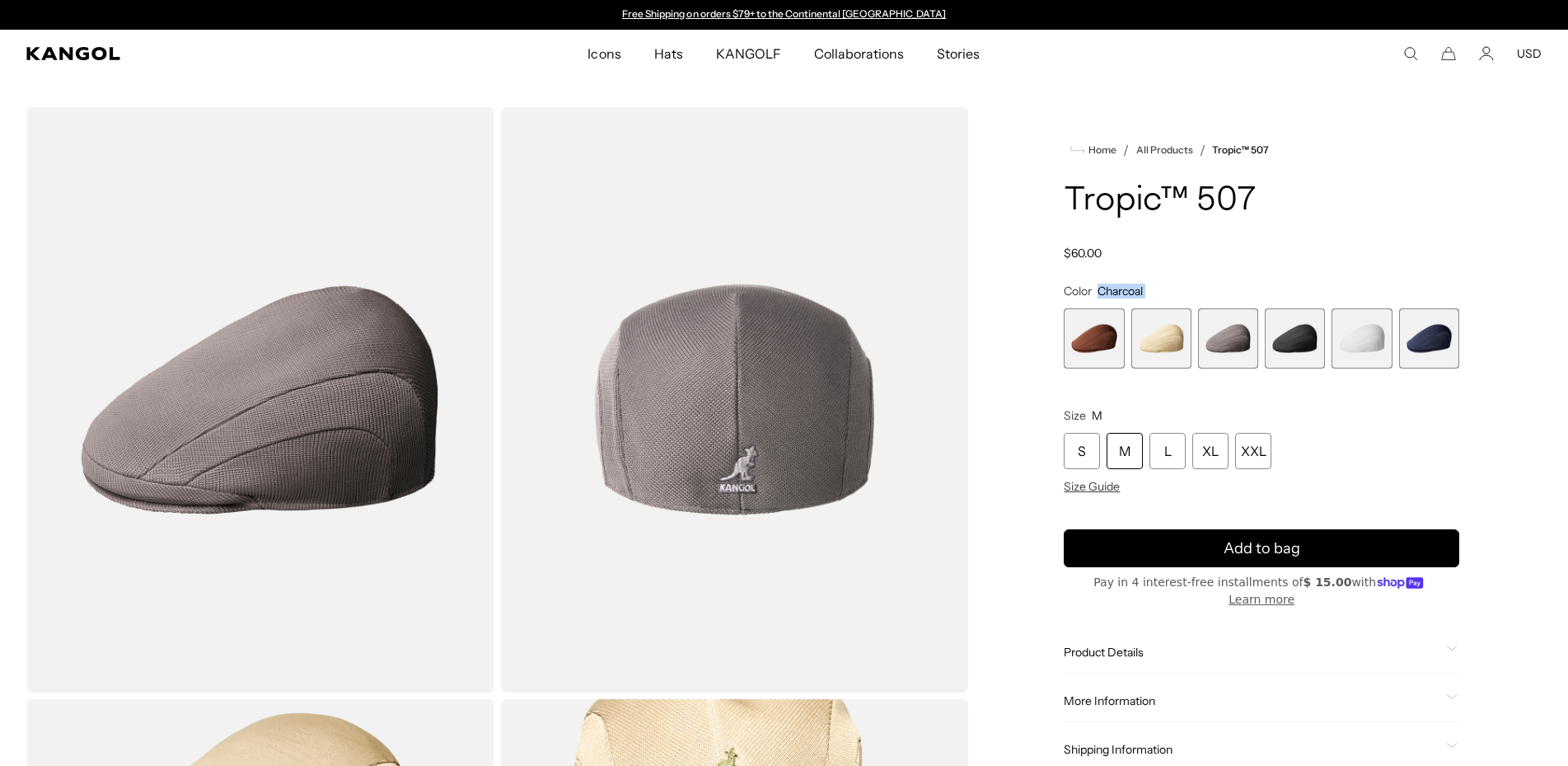
click at [1353, 337] on span "5 of 6" at bounding box center [1361, 338] width 61 height 61
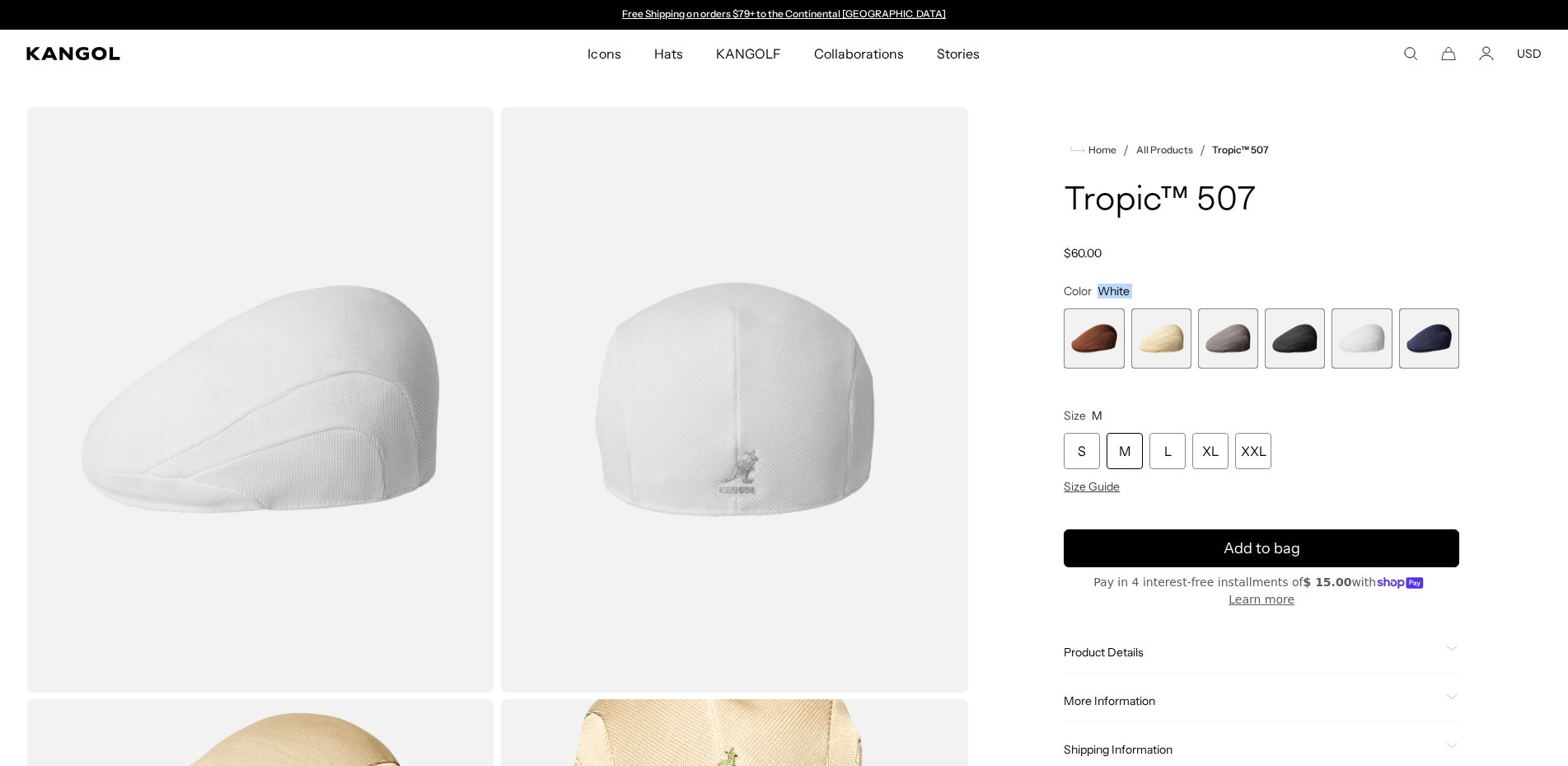
click at [1446, 347] on span "6 of 6" at bounding box center [1429, 338] width 61 height 61
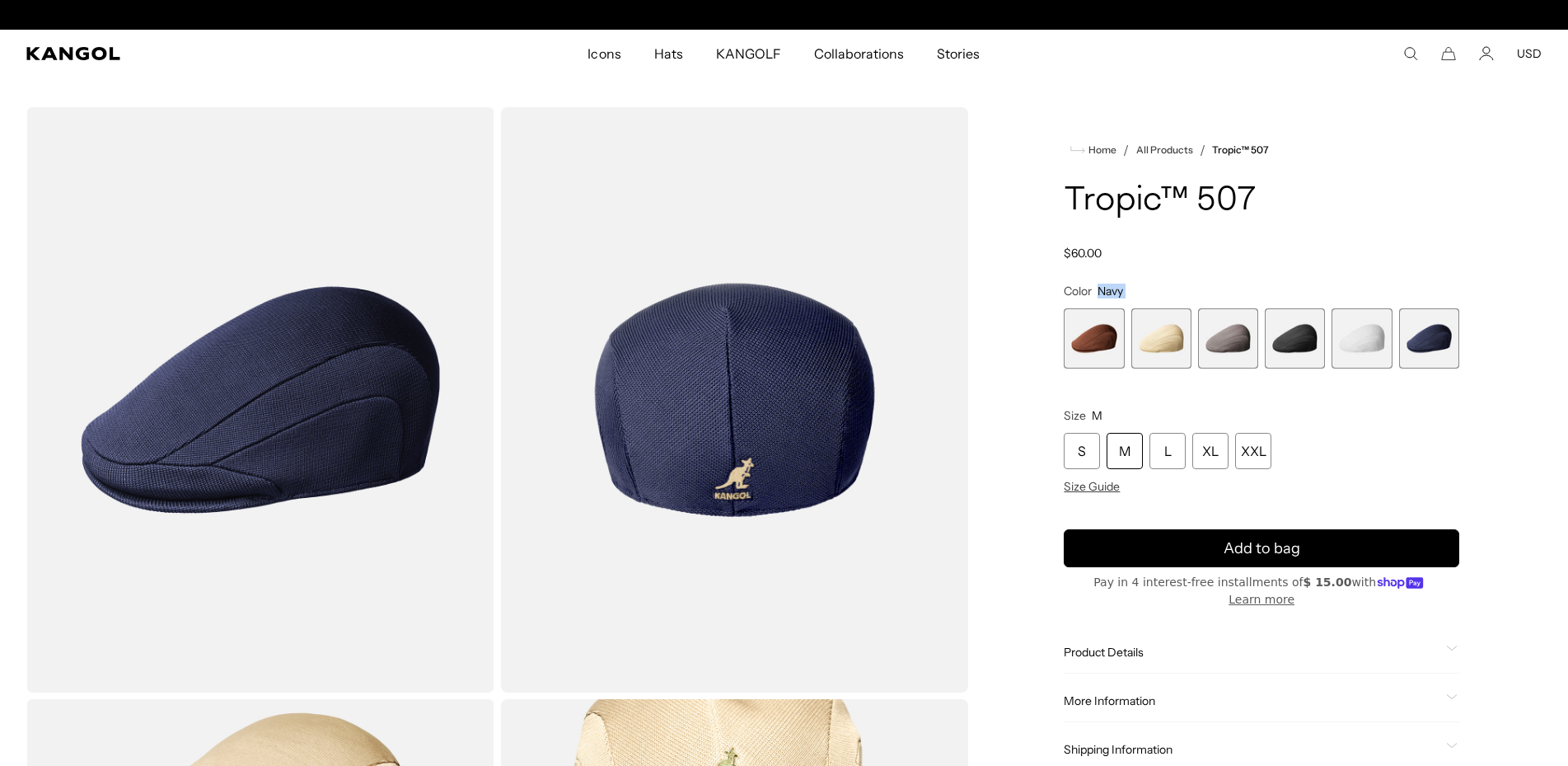
scroll to position [0, 340]
click at [1235, 336] on span "3 of 6" at bounding box center [1227, 338] width 61 height 61
